Goal: Task Accomplishment & Management: Use online tool/utility

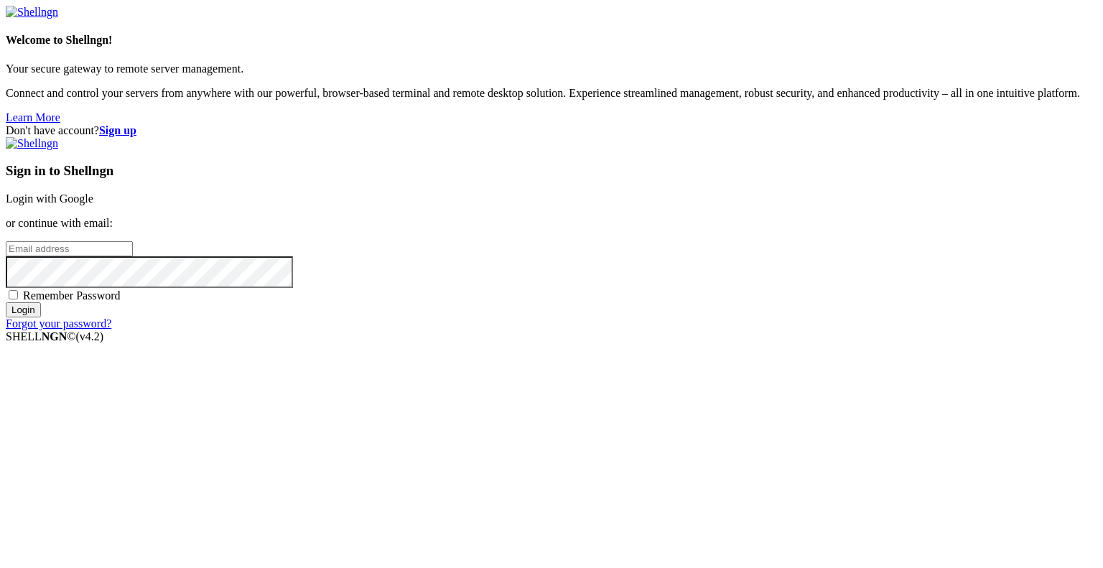
click at [133, 256] on input "email" at bounding box center [69, 248] width 127 height 15
click at [6, 254] on protonpass-control-cf6e at bounding box center [6, 248] width 0 height 12
type input "[EMAIL_ADDRESS][DOMAIN_NAME]"
click at [41, 318] on input "Login" at bounding box center [23, 309] width 35 height 15
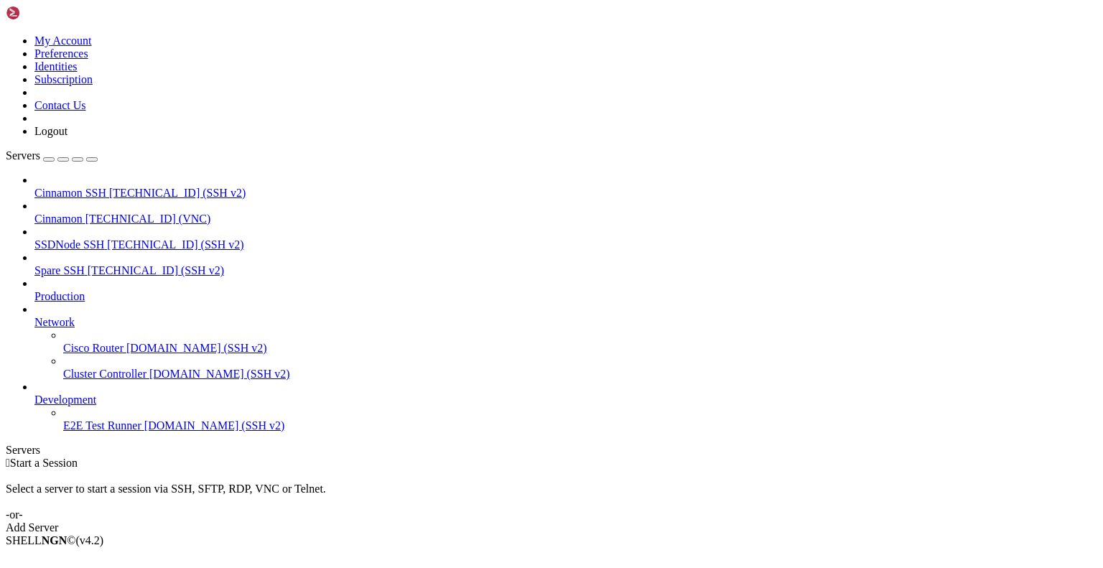
click at [83, 213] on span "Cinnamon" at bounding box center [58, 219] width 48 height 12
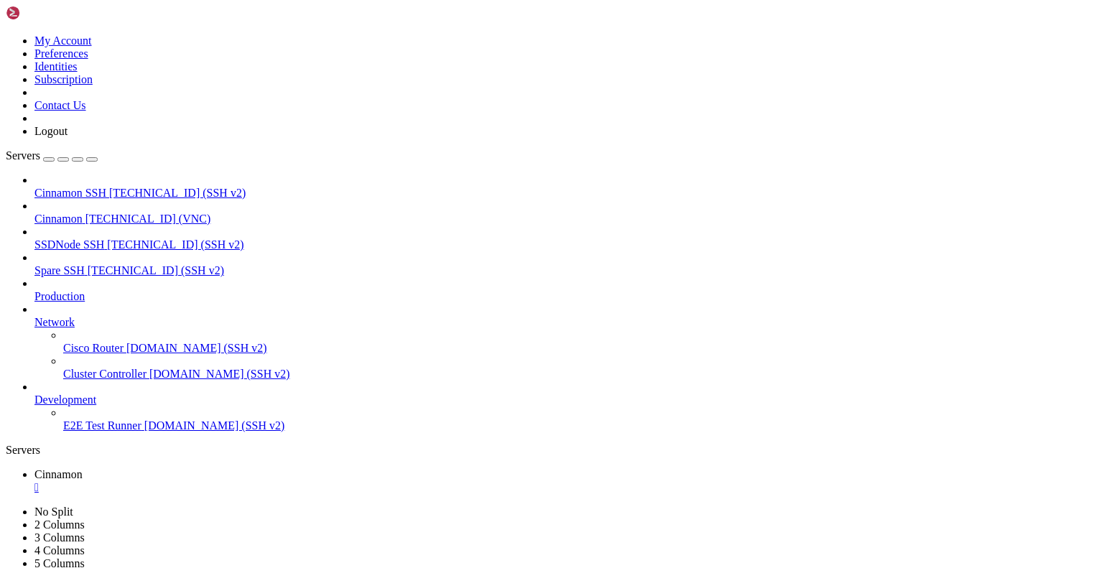
drag, startPoint x: 330, startPoint y: 49, endPoint x: 330, endPoint y: 104, distance: 55.3
